Goal: Task Accomplishment & Management: Manage account settings

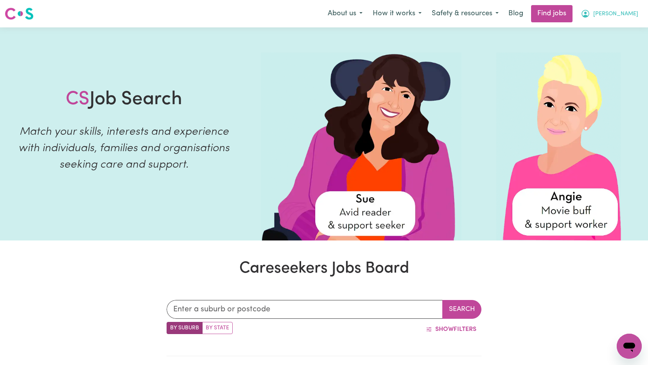
click at [634, 14] on span "[PERSON_NAME]" at bounding box center [616, 14] width 45 height 9
click at [607, 31] on link "My Account" at bounding box center [613, 30] width 62 height 15
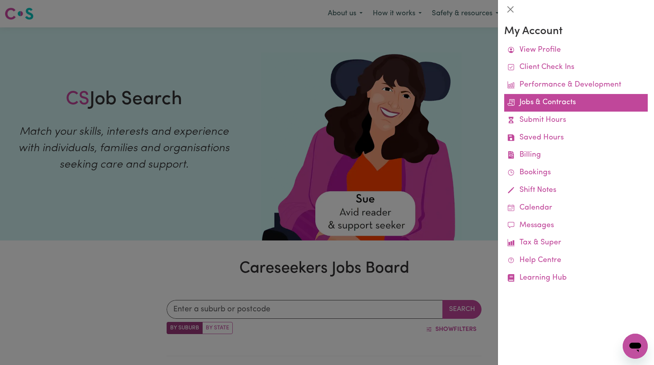
click at [557, 97] on link "Jobs & Contracts" at bounding box center [576, 103] width 144 height 18
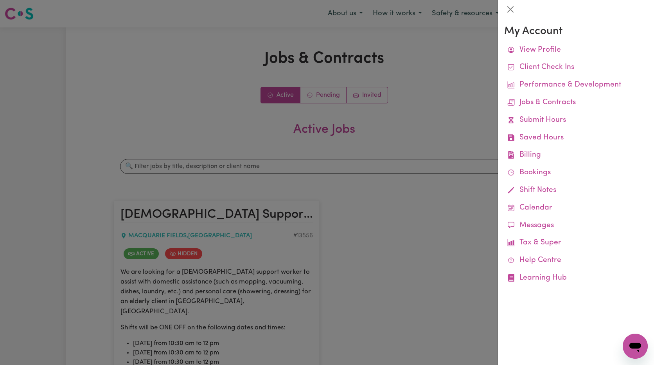
click at [424, 218] on div at bounding box center [327, 182] width 654 height 365
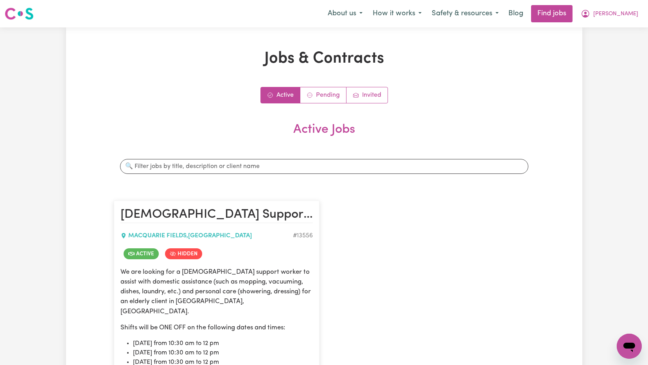
scroll to position [157, 0]
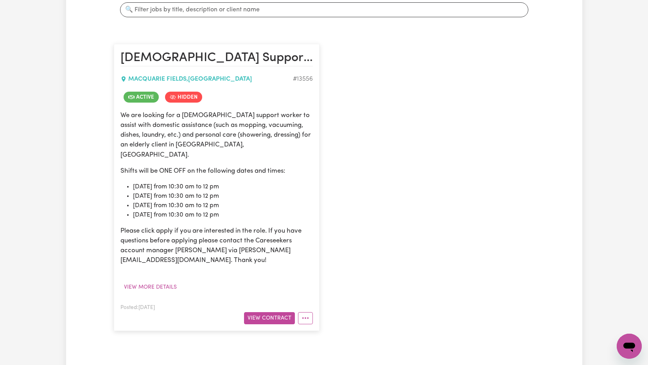
drag, startPoint x: 132, startPoint y: 188, endPoint x: 233, endPoint y: 187, distance: 101.0
click at [233, 187] on ul "[DATE] from 10:30 am to 12 pm [DATE] from 10:30 am to 12 pm [DATE] from 10:30 a…" at bounding box center [217, 201] width 193 height 38
click at [155, 201] on li "[DATE] from 10:30 am to 12 pm" at bounding box center [223, 205] width 180 height 9
click at [159, 182] on li "[DATE] from 10:30 am to 12 pm" at bounding box center [223, 186] width 180 height 9
drag, startPoint x: 192, startPoint y: 177, endPoint x: 243, endPoint y: 180, distance: 50.9
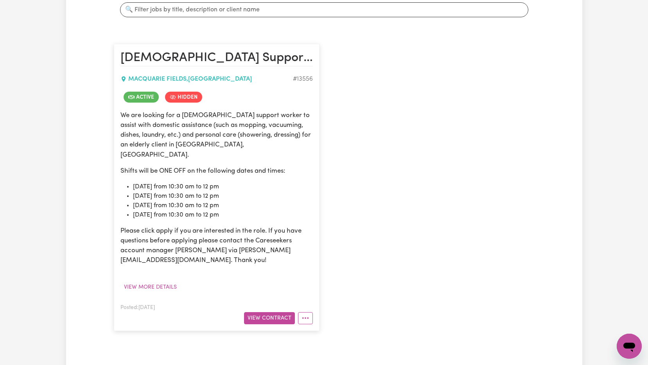
click at [243, 182] on li "[DATE] from 10:30 am to 12 pm" at bounding box center [223, 186] width 180 height 9
click at [169, 210] on li "[DATE] from 10:30 am to 12 pm" at bounding box center [223, 214] width 180 height 9
click at [167, 182] on li "[DATE] from 10:30 am to 12 pm" at bounding box center [223, 186] width 180 height 9
click at [167, 191] on li "[DATE] from 10:30 am to 12 pm" at bounding box center [223, 195] width 180 height 9
click at [167, 201] on li "[DATE] from 10:30 am to 12 pm" at bounding box center [223, 205] width 180 height 9
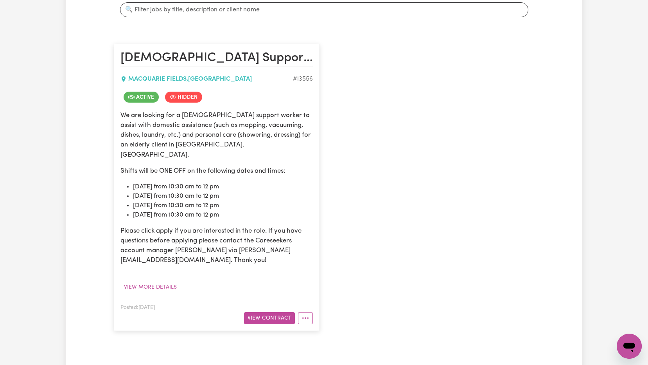
click at [167, 210] on li "[DATE] from 10:30 am to 12 pm" at bounding box center [223, 214] width 180 height 9
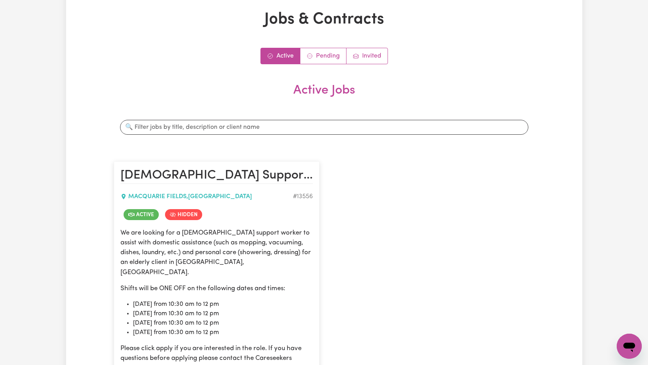
scroll to position [235, 0]
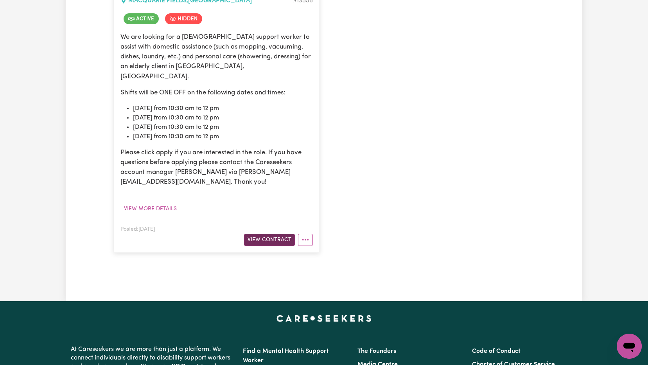
click at [263, 234] on button "View Contract" at bounding box center [269, 240] width 51 height 12
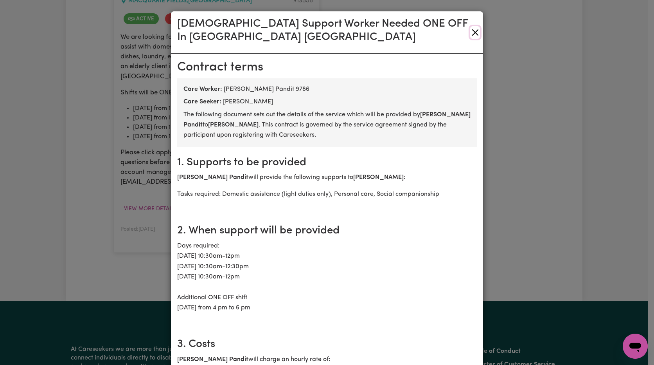
click at [473, 34] on button "Close" at bounding box center [475, 32] width 10 height 13
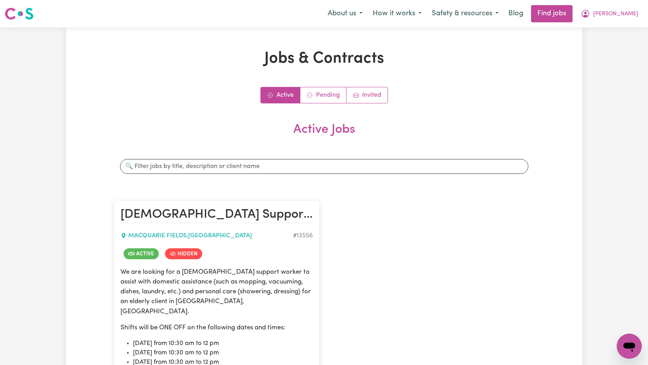
scroll to position [157, 0]
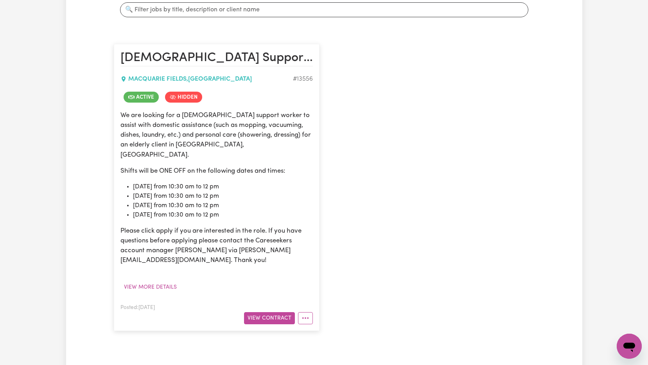
click at [196, 147] on p "We are looking for a [DEMOGRAPHIC_DATA] support worker to assist with domestic …" at bounding box center [217, 134] width 193 height 49
drag, startPoint x: 147, startPoint y: 174, endPoint x: 249, endPoint y: 174, distance: 102.1
click at [249, 182] on li "[DATE] from 10:30 am to 12 pm" at bounding box center [223, 186] width 180 height 9
drag, startPoint x: 249, startPoint y: 174, endPoint x: 234, endPoint y: 191, distance: 23.0
click at [240, 191] on li "[DATE] from 10:30 am to 12 pm" at bounding box center [223, 195] width 180 height 9
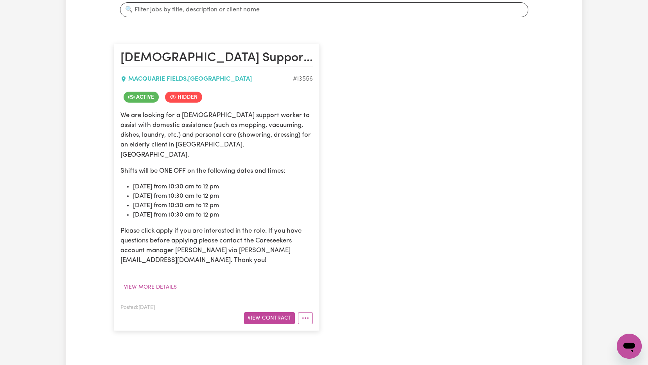
scroll to position [0, 0]
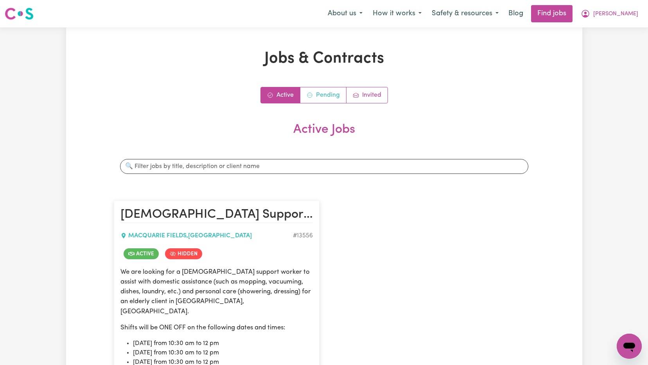
click at [325, 92] on link "Pending" at bounding box center [324, 95] width 46 height 16
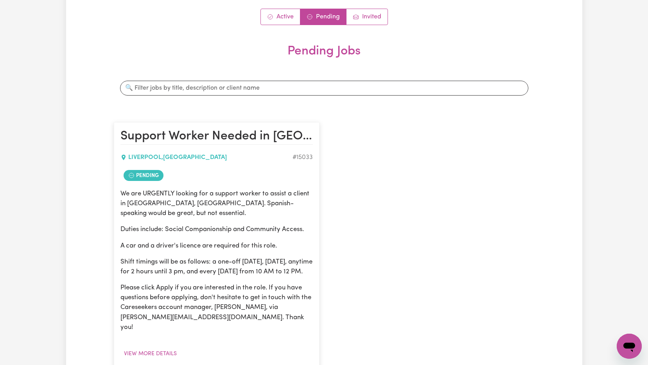
scroll to position [117, 0]
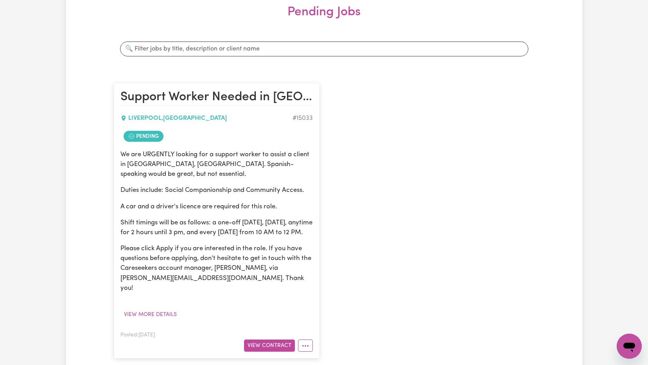
drag, startPoint x: 138, startPoint y: 243, endPoint x: 229, endPoint y: 243, distance: 91.2
click at [229, 237] on p "Shift timings will be as follows: a one-off [DATE], [DATE], anytime for 2 hours…" at bounding box center [217, 228] width 193 height 20
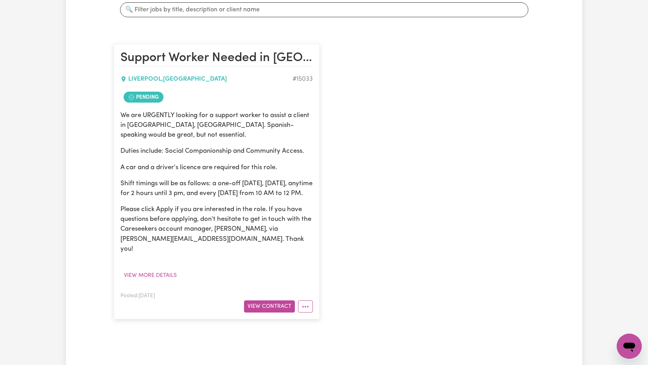
scroll to position [0, 0]
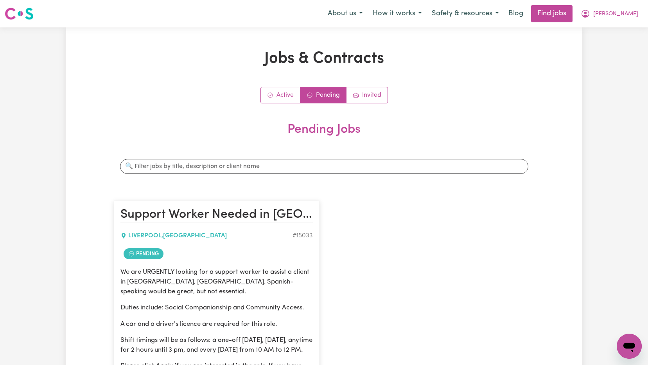
click at [527, 96] on div "Active Pending Invited" at bounding box center [324, 95] width 421 height 16
click at [631, 344] on icon "Open messaging window" at bounding box center [630, 346] width 12 height 9
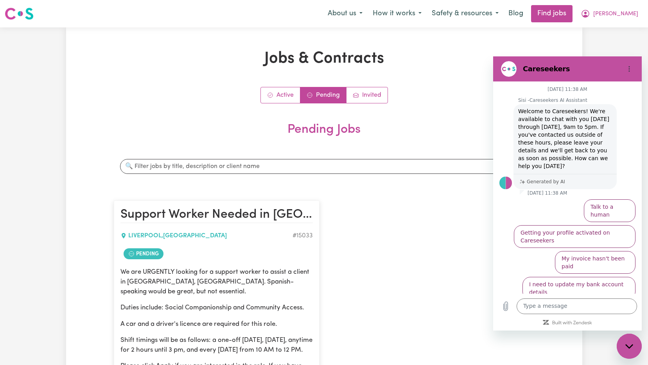
click at [432, 256] on div "Support Worker Needed in [GEOGRAPHIC_DATA], [GEOGRAPHIC_DATA] [GEOGRAPHIC_DATA]…" at bounding box center [324, 338] width 430 height 291
